Goal: Information Seeking & Learning: Learn about a topic

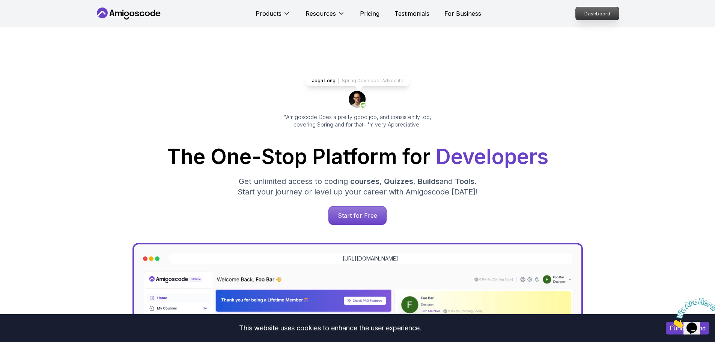
click at [600, 14] on p "Dashboard" at bounding box center [597, 13] width 43 height 13
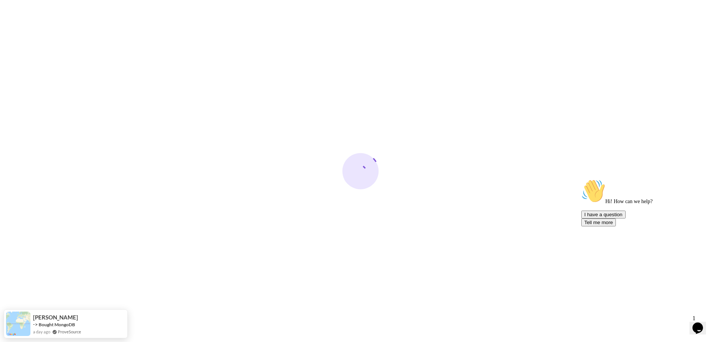
click at [581, 179] on icon "Chat attention grabber" at bounding box center [581, 179] width 0 height 0
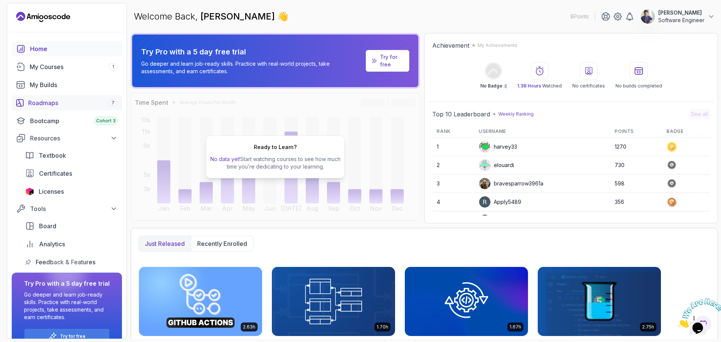
click at [83, 103] on div "Roadmaps 7" at bounding box center [72, 102] width 89 height 9
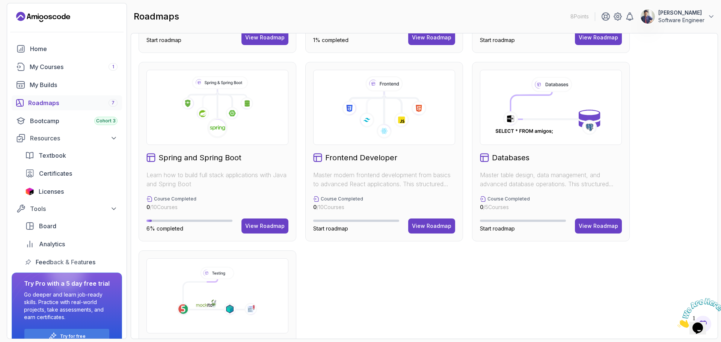
scroll to position [150, 0]
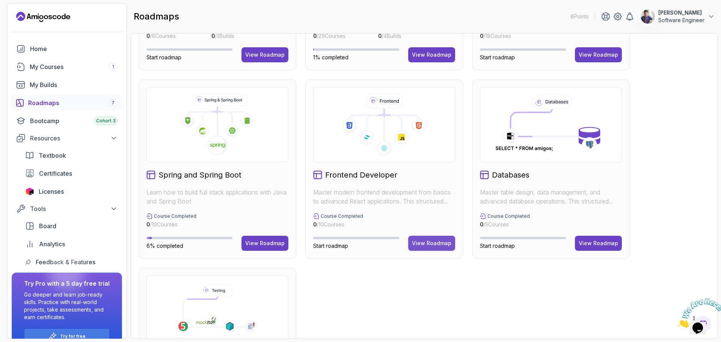
click at [446, 247] on button "View Roadmap" at bounding box center [431, 243] width 47 height 15
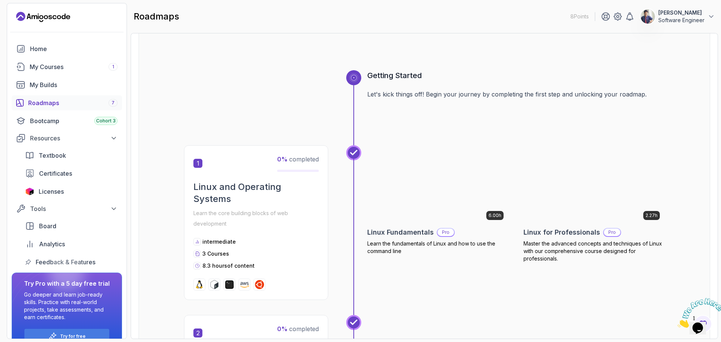
scroll to position [45, 0]
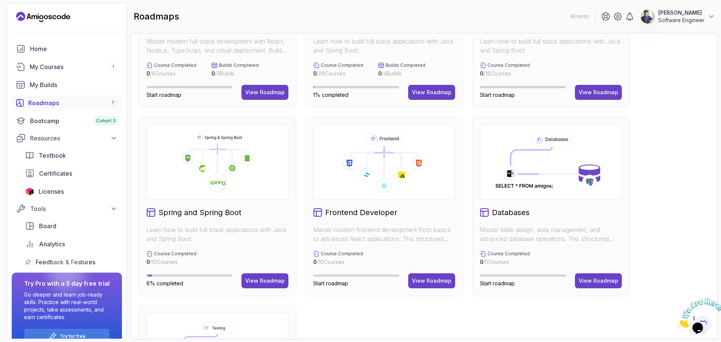
scroll to position [225, 0]
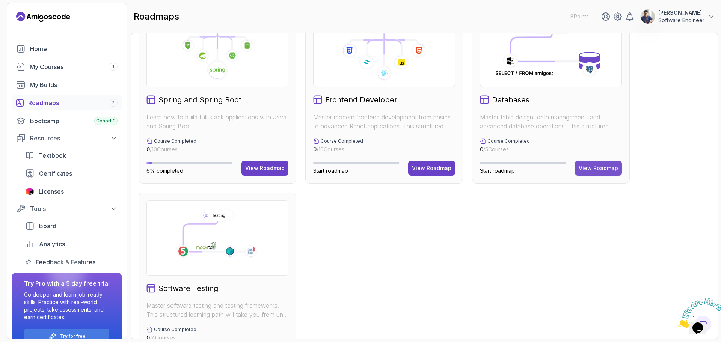
click at [590, 172] on div "View Roadmap" at bounding box center [597, 168] width 39 height 8
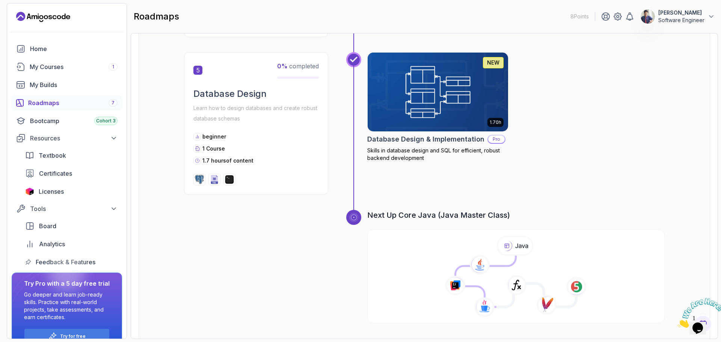
scroll to position [835, 0]
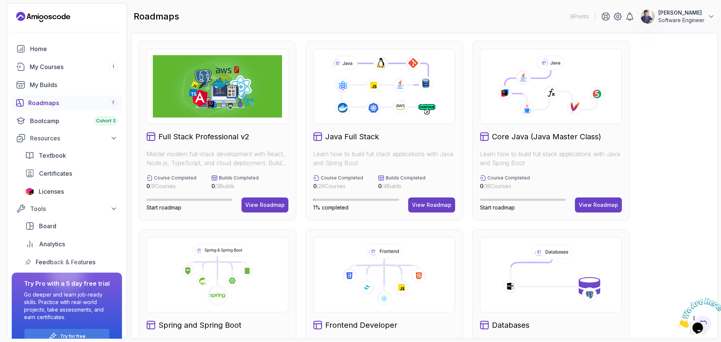
scroll to position [150, 0]
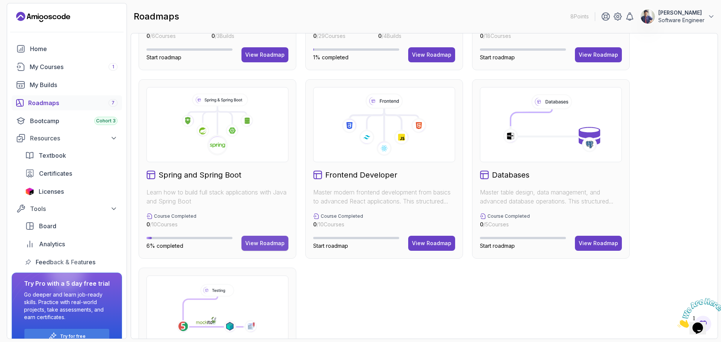
click at [261, 244] on div "View Roadmap" at bounding box center [264, 244] width 39 height 8
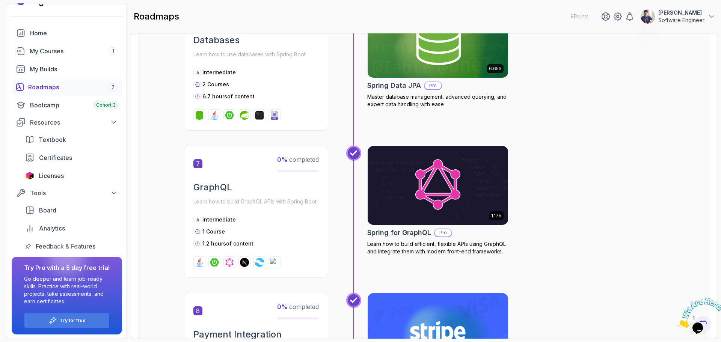
scroll to position [16, 0]
click at [102, 192] on div "Tools" at bounding box center [73, 192] width 87 height 9
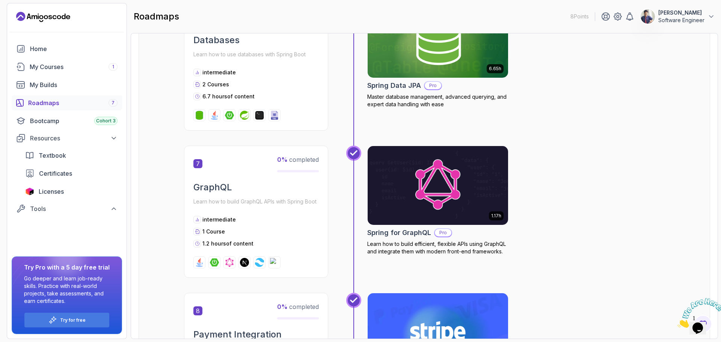
scroll to position [826, 0]
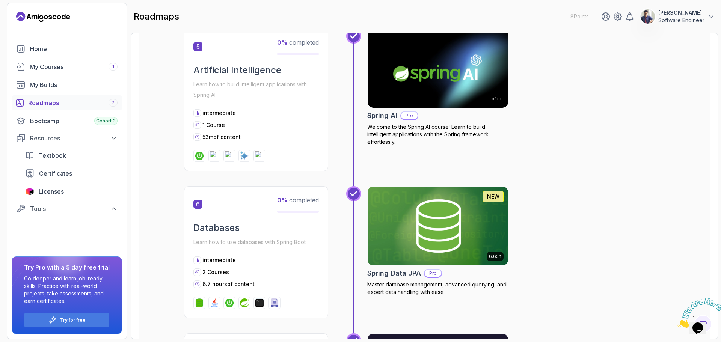
click at [696, 13] on p "[PERSON_NAME]" at bounding box center [681, 13] width 46 height 8
click at [677, 73] on link "Billing" at bounding box center [669, 73] width 89 height 18
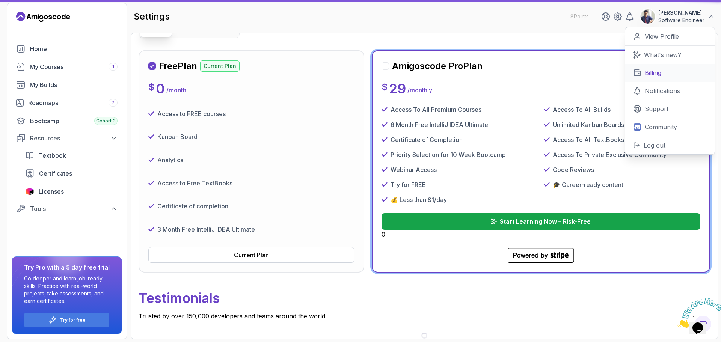
scroll to position [44, 0]
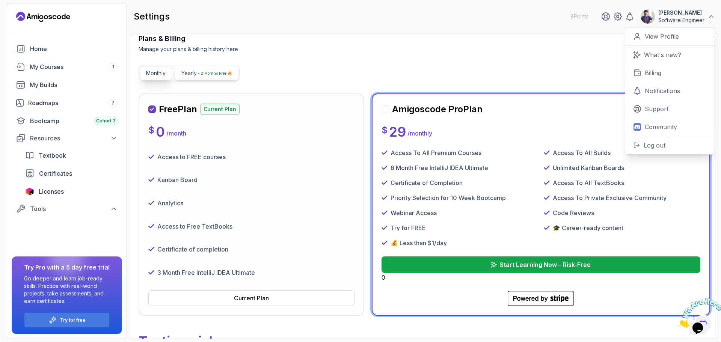
click at [208, 72] on p "2 Months Free 🔥" at bounding box center [216, 73] width 31 height 8
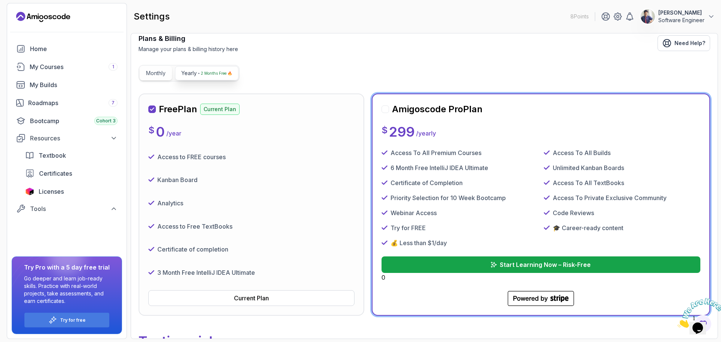
click at [167, 75] on button "Monthly" at bounding box center [156, 73] width 32 height 14
click at [226, 75] on p "2 Months Free 🔥" at bounding box center [216, 73] width 31 height 8
click at [158, 68] on button "Monthly" at bounding box center [156, 73] width 32 height 14
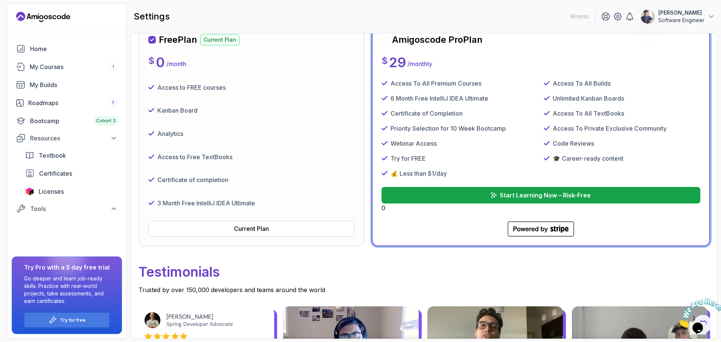
scroll to position [82, 0]
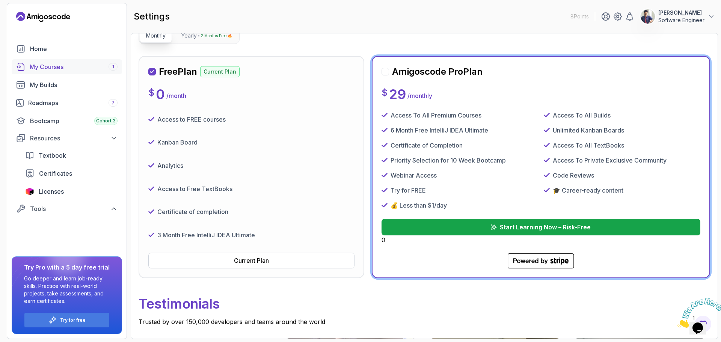
click at [77, 66] on div "My Courses 1" at bounding box center [74, 66] width 88 height 9
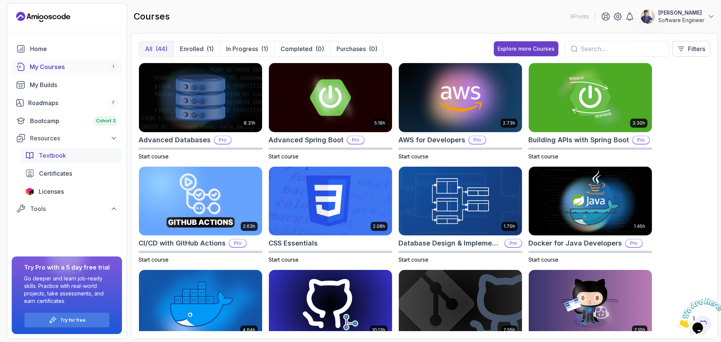
click at [69, 154] on div "Textbook" at bounding box center [78, 155] width 79 height 9
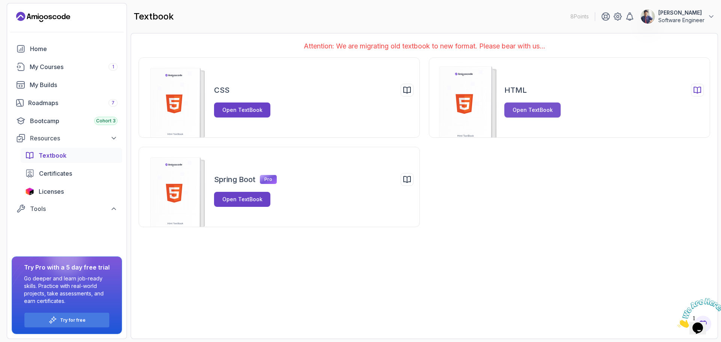
click at [524, 110] on div "Open TextBook" at bounding box center [532, 110] width 40 height 8
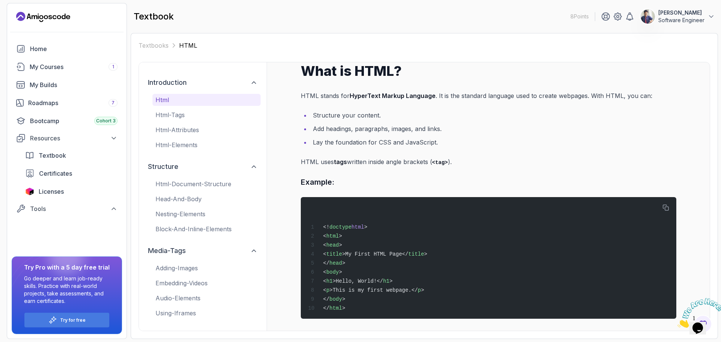
scroll to position [9, 0]
click at [196, 256] on button "media-tags" at bounding box center [203, 250] width 116 height 17
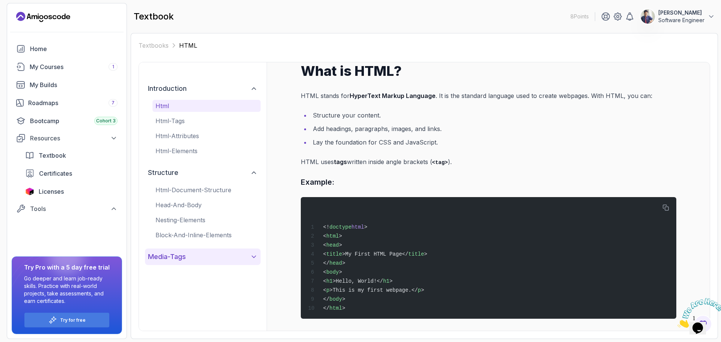
scroll to position [0, 0]
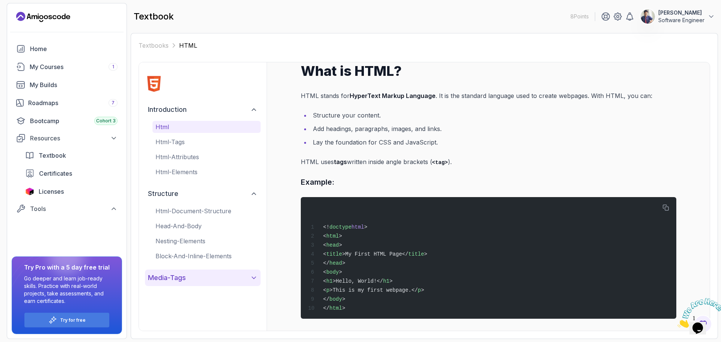
click at [197, 277] on button "media-tags" at bounding box center [203, 278] width 116 height 17
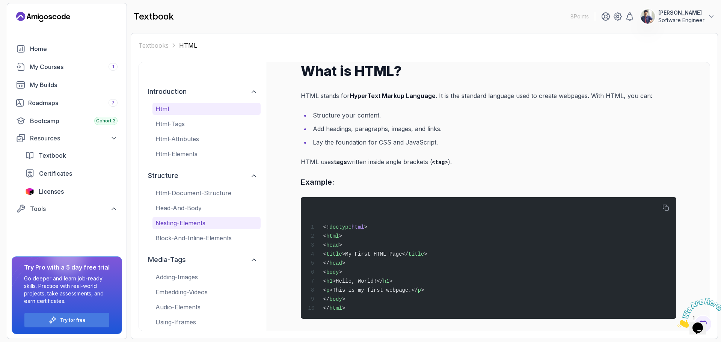
click at [206, 228] on button "nesting-elements" at bounding box center [206, 223] width 108 height 12
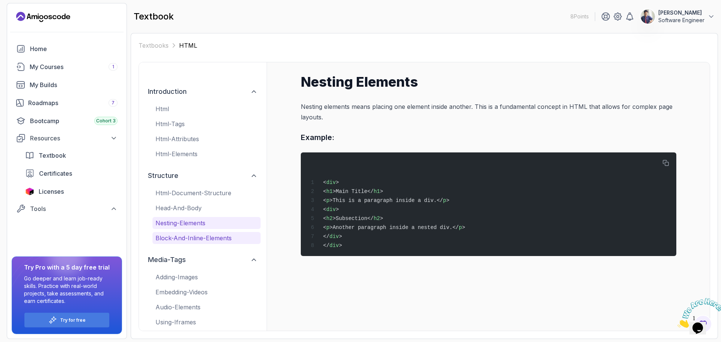
click at [207, 237] on p "block-and-inline-elements" at bounding box center [206, 238] width 102 height 9
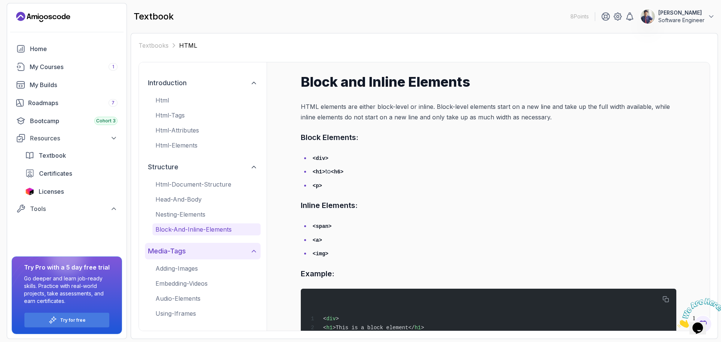
scroll to position [9, 0]
click at [180, 279] on p "embedding-videos" at bounding box center [206, 282] width 102 height 9
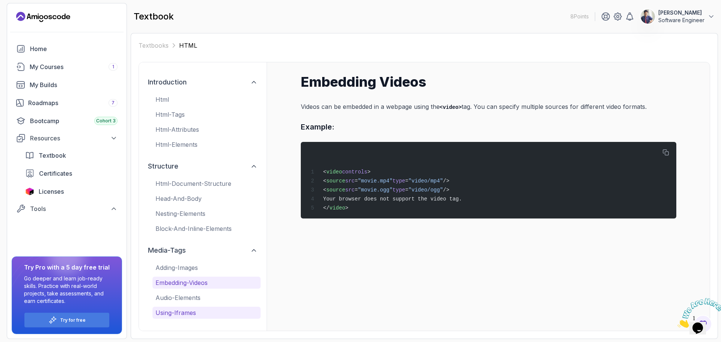
click at [194, 312] on p "using-iframes" at bounding box center [206, 312] width 102 height 9
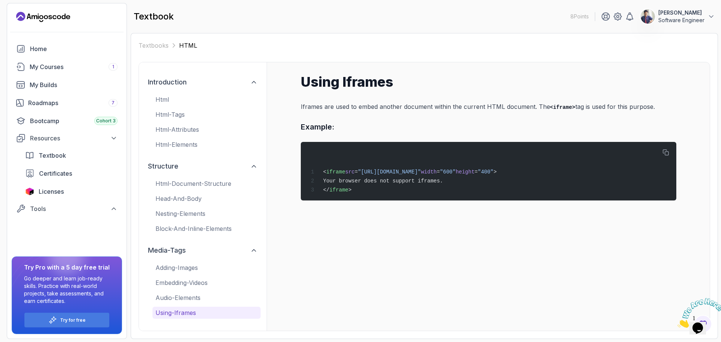
click at [189, 322] on div "introduction html html-tags html-attributes html-elements structure html-docume…" at bounding box center [203, 196] width 128 height 268
click at [188, 265] on p "adding-images" at bounding box center [206, 267] width 102 height 9
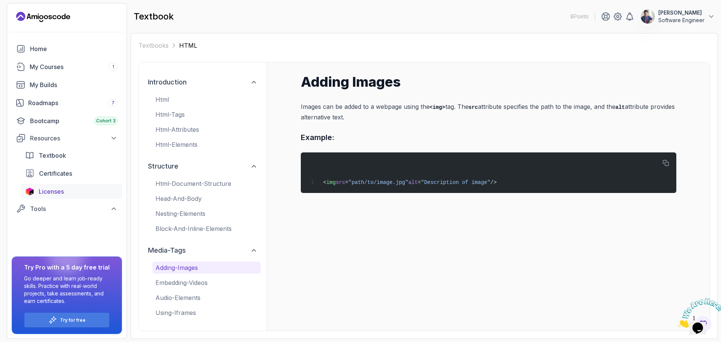
click at [83, 191] on div "Licenses" at bounding box center [78, 191] width 79 height 9
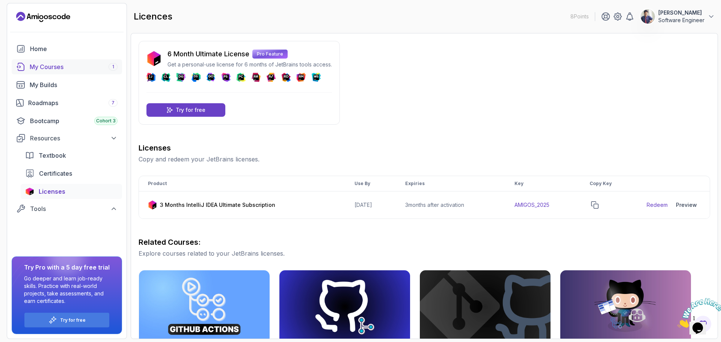
click at [83, 64] on div "My Courses 1" at bounding box center [74, 66] width 88 height 9
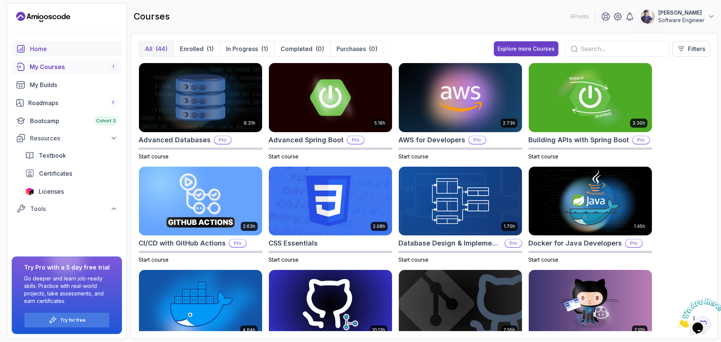
click at [95, 43] on link "Home" at bounding box center [67, 48] width 110 height 15
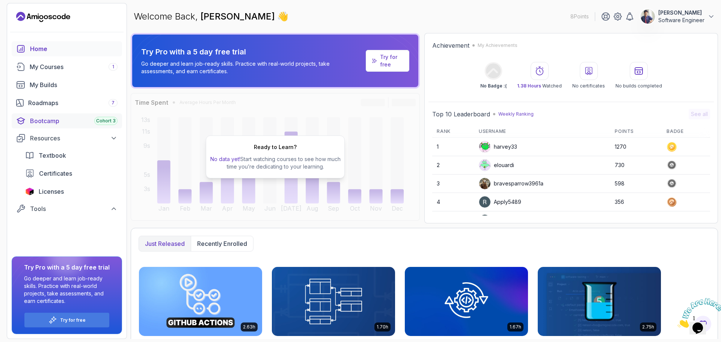
click at [58, 118] on div "Bootcamp Cohort 3" at bounding box center [73, 120] width 87 height 9
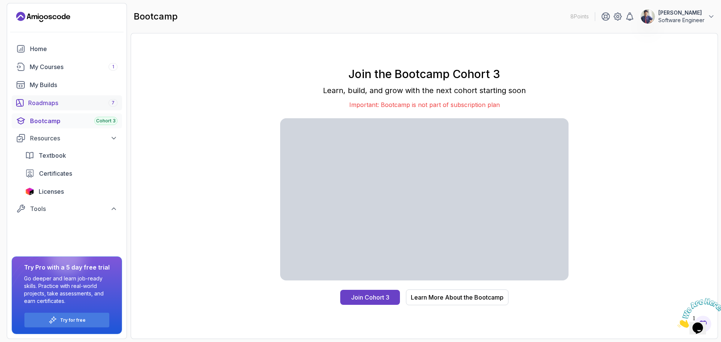
click at [42, 96] on link "Roadmaps 7" at bounding box center [67, 102] width 110 height 15
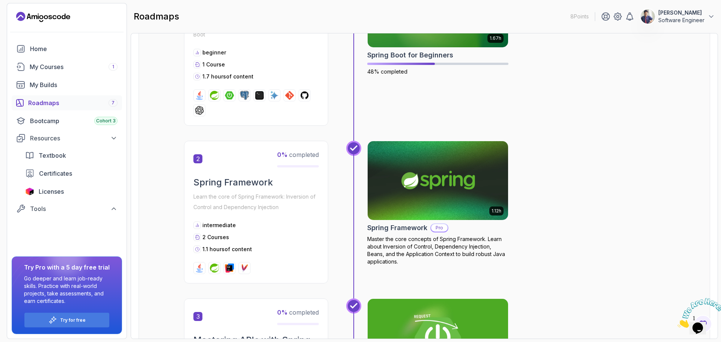
scroll to position [225, 0]
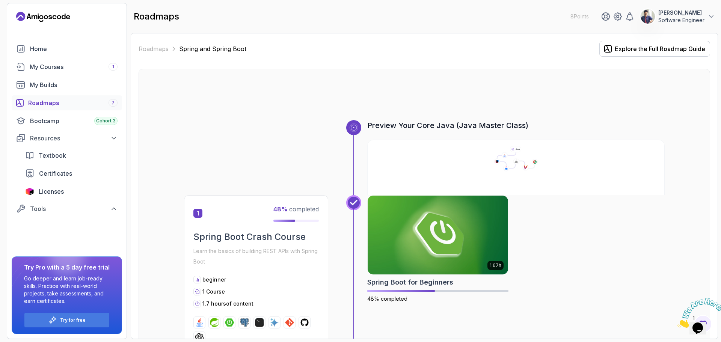
scroll to position [225, 0]
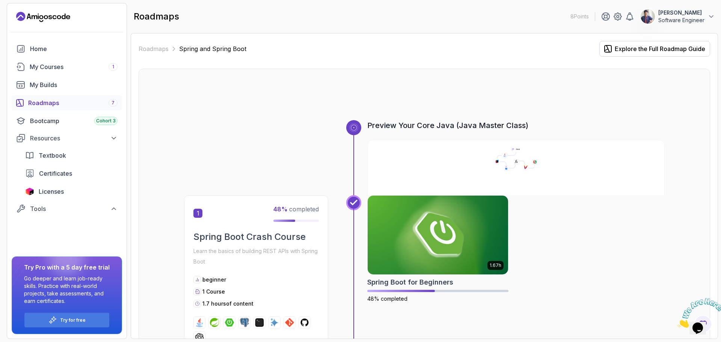
scroll to position [225, 0]
